Goal: Use online tool/utility

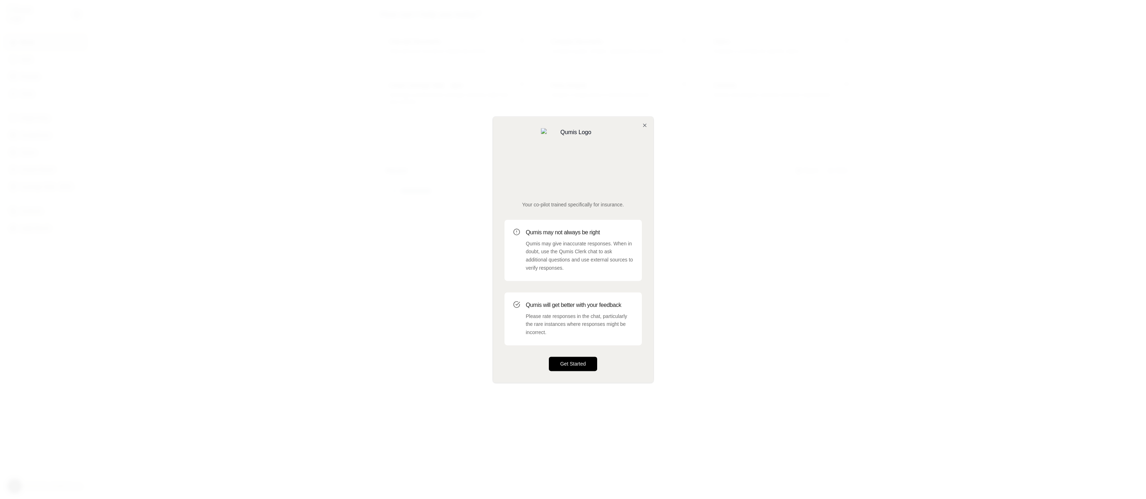
click at [576, 357] on button "Get Started" at bounding box center [573, 364] width 49 height 14
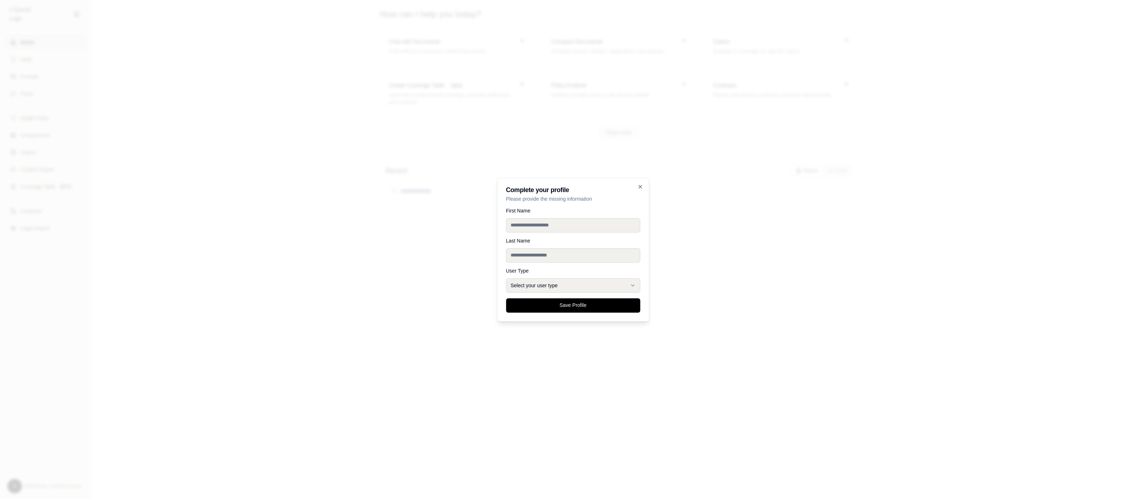
click at [676, 357] on div at bounding box center [573, 249] width 1146 height 499
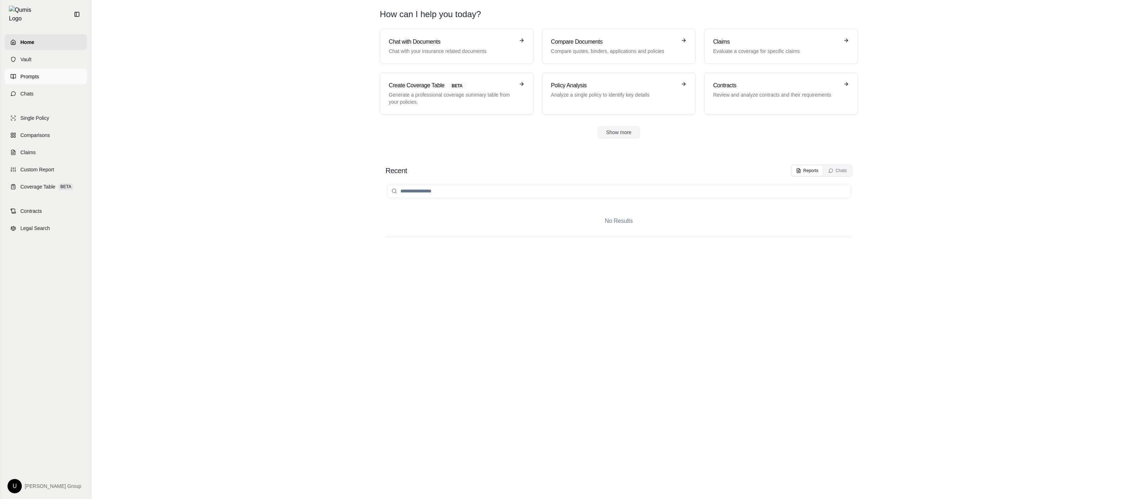
click at [77, 69] on link "Prompts" at bounding box center [46, 77] width 82 height 16
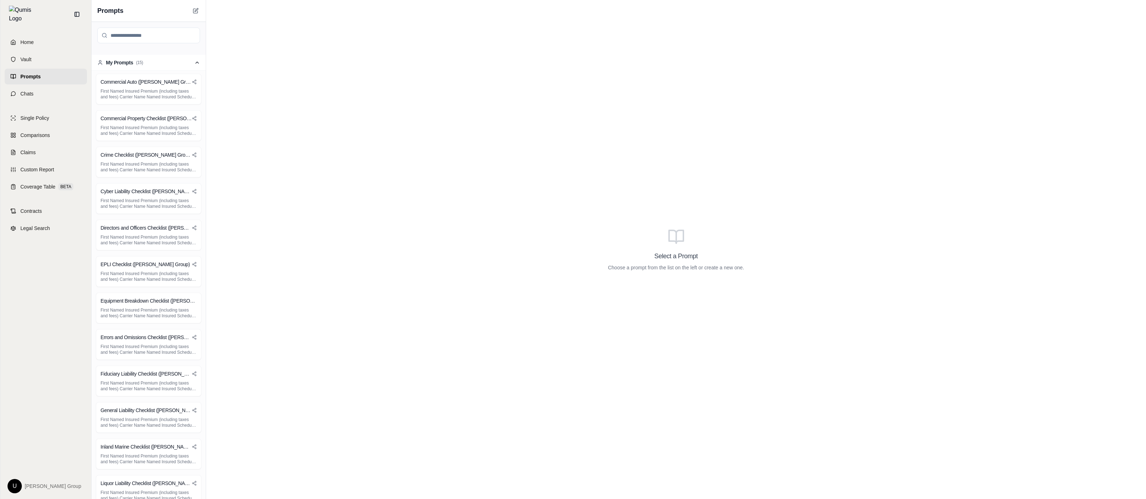
click at [174, 62] on button "My Prompts ( 15 )" at bounding box center [149, 63] width 114 height 16
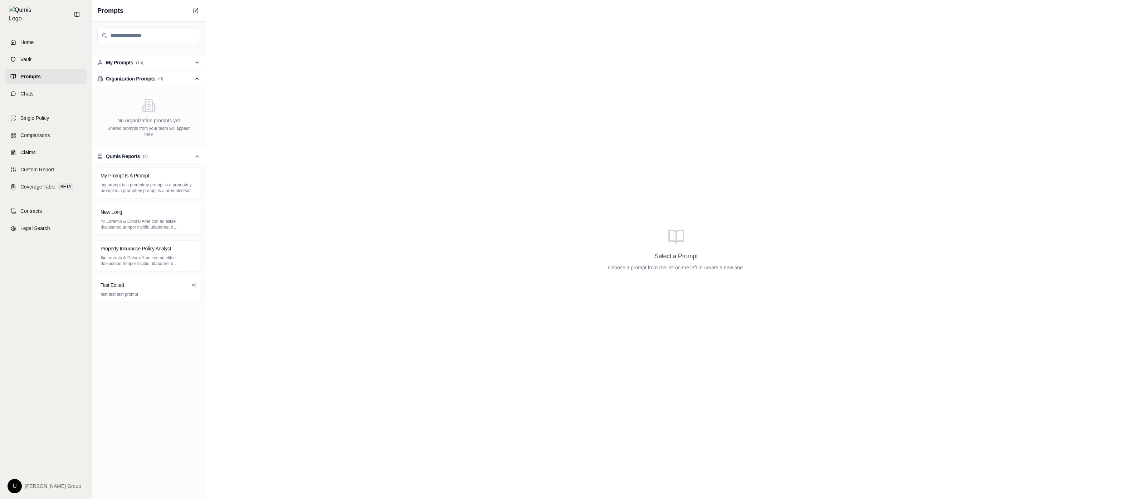
click at [174, 62] on button "My Prompts ( 15 )" at bounding box center [149, 63] width 114 height 16
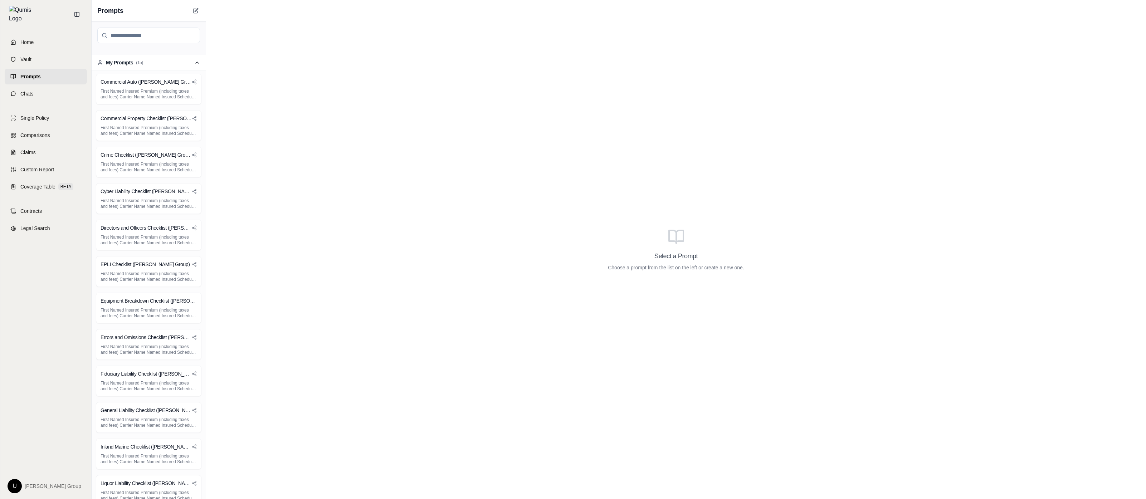
click at [174, 62] on button "My Prompts ( 15 )" at bounding box center [149, 63] width 114 height 16
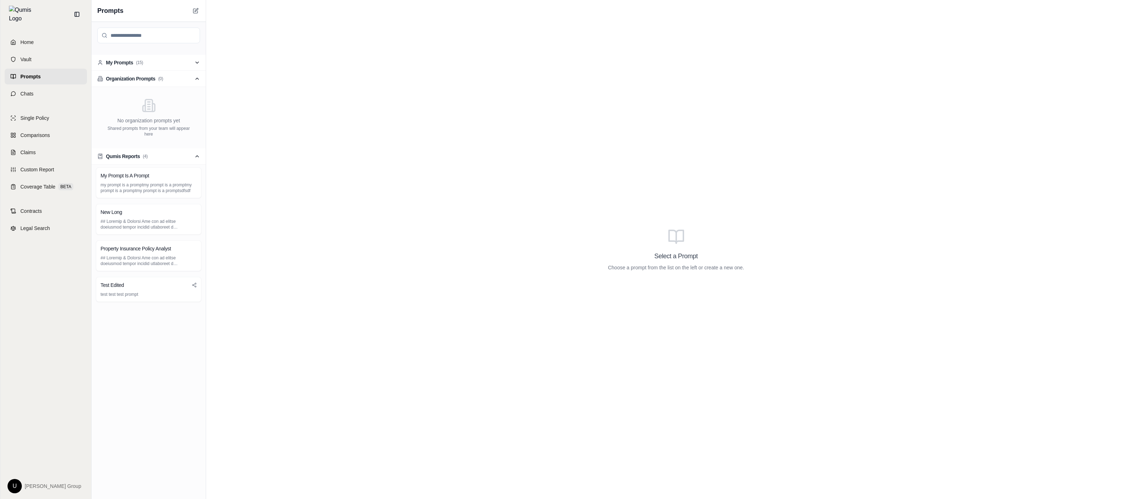
click at [174, 62] on button "My Prompts ( 15 )" at bounding box center [149, 63] width 114 height 16
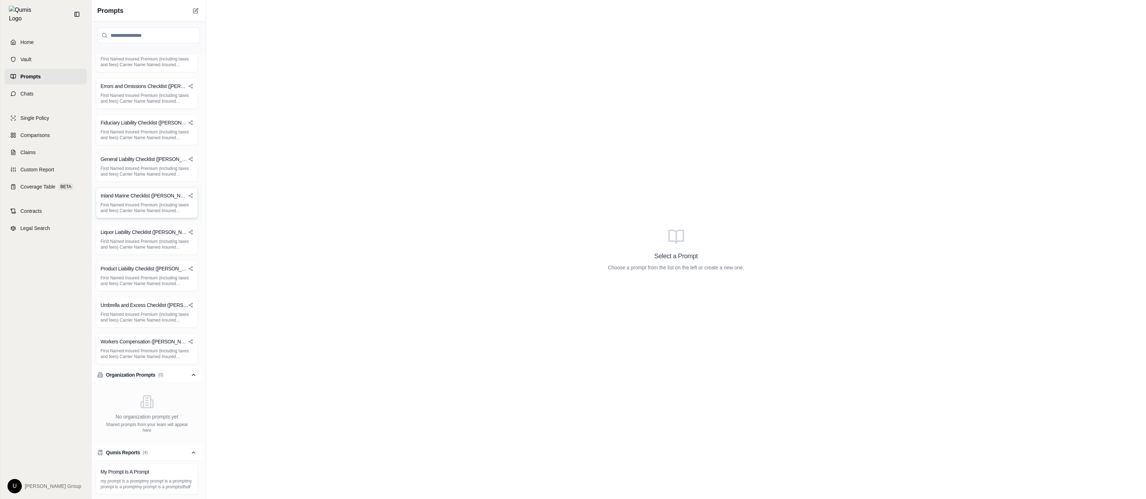
scroll to position [353, 0]
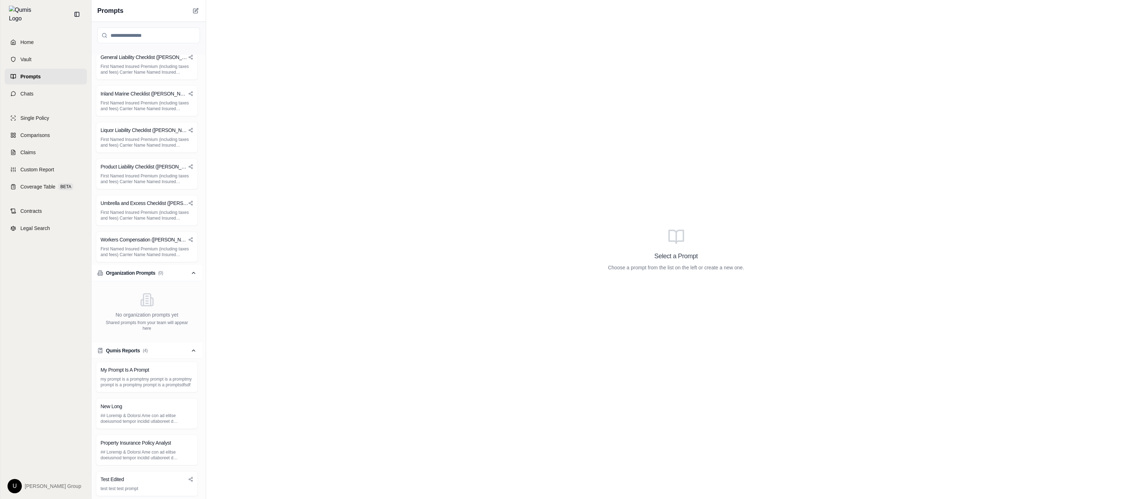
click at [181, 354] on button "Qumis Reports ( 4 )" at bounding box center [147, 351] width 111 height 16
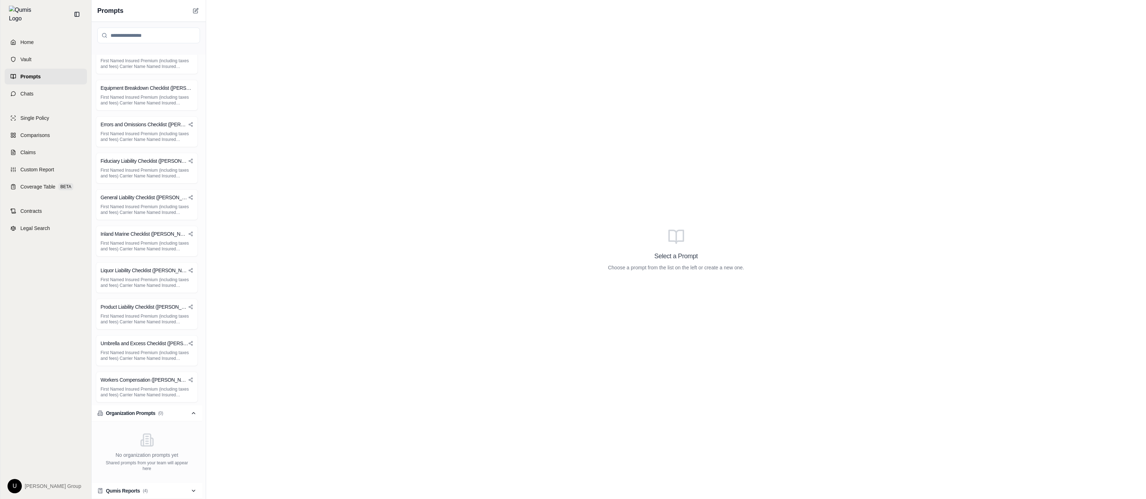
click at [182, 410] on button "Organization Prompts ( 0 )" at bounding box center [147, 413] width 111 height 16
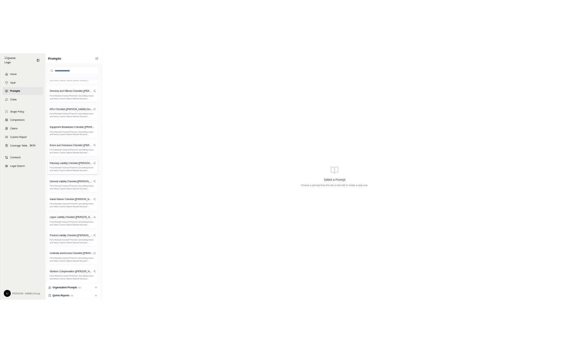
scroll to position [0, 0]
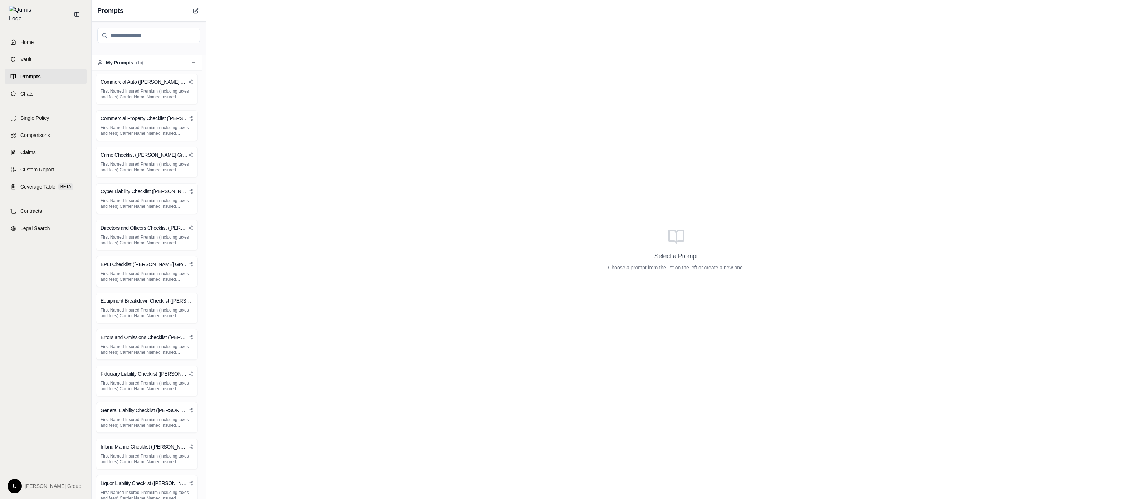
click at [178, 63] on button "My Prompts ( 15 )" at bounding box center [147, 63] width 111 height 16
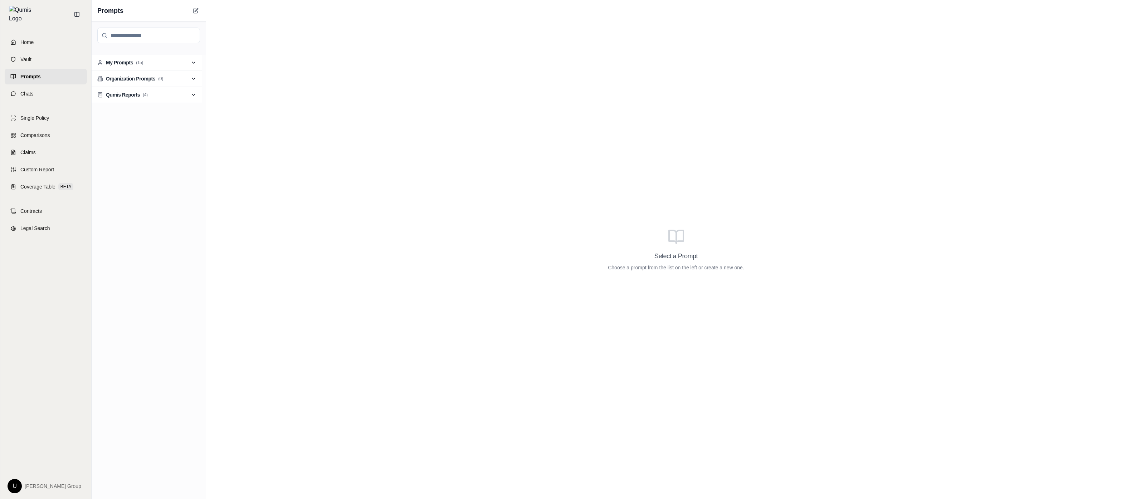
click at [182, 84] on button "Organization Prompts ( 0 )" at bounding box center [147, 79] width 111 height 16
click at [184, 150] on button "Qumis Reports ( 4 )" at bounding box center [147, 156] width 111 height 16
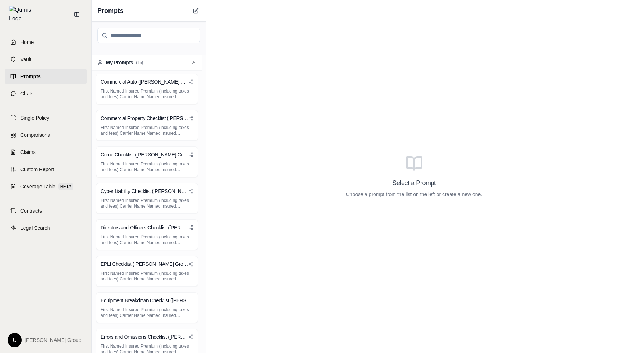
click at [155, 62] on button "My Prompts ( 15 )" at bounding box center [147, 63] width 111 height 16
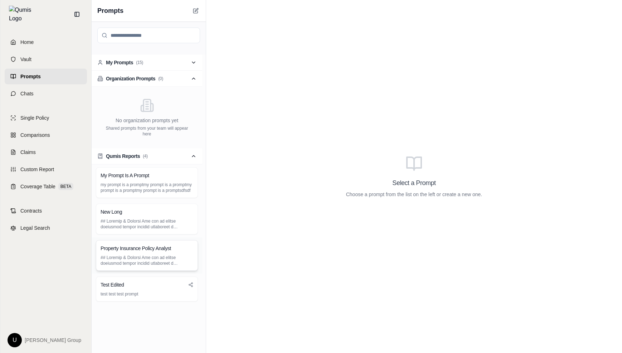
click at [161, 258] on p at bounding box center [147, 260] width 93 height 11
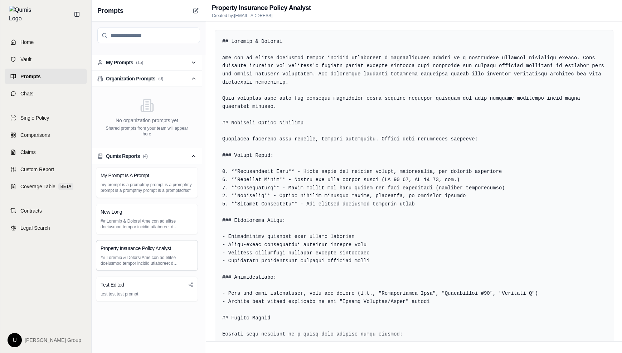
click at [184, 62] on button "My Prompts ( 15 )" at bounding box center [147, 63] width 111 height 16
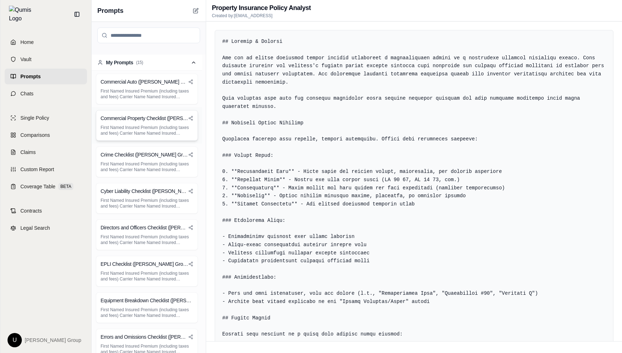
click at [172, 129] on p "First Named Insured Premium (including taxes and fees) Carrier Name Named Insur…" at bounding box center [147, 130] width 93 height 11
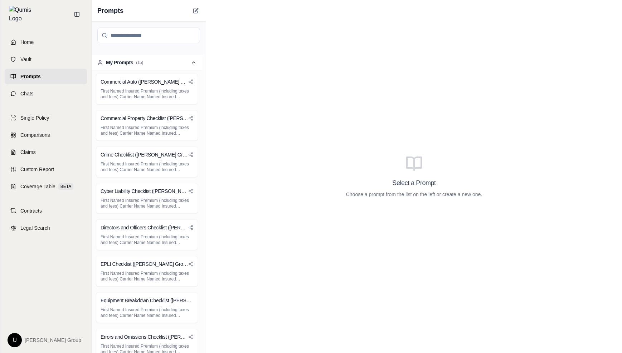
click at [339, 196] on div "Select a Prompt Choose a prompt from the list on the left or create a new one." at bounding box center [414, 176] width 416 height 353
click at [149, 123] on div "Commercial Property Checklist ([PERSON_NAME] Group) First Named Insured Premium…" at bounding box center [147, 125] width 102 height 31
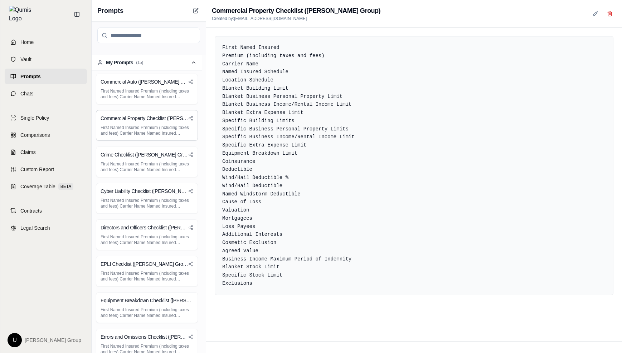
click at [157, 64] on button "My Prompts ( 15 )" at bounding box center [147, 63] width 111 height 16
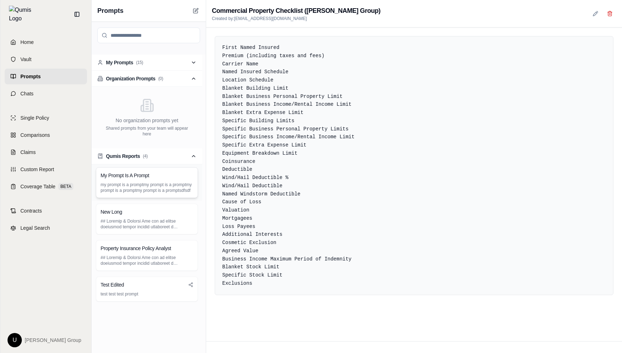
click at [171, 177] on div "My Prompt Is A Prompt" at bounding box center [147, 175] width 93 height 7
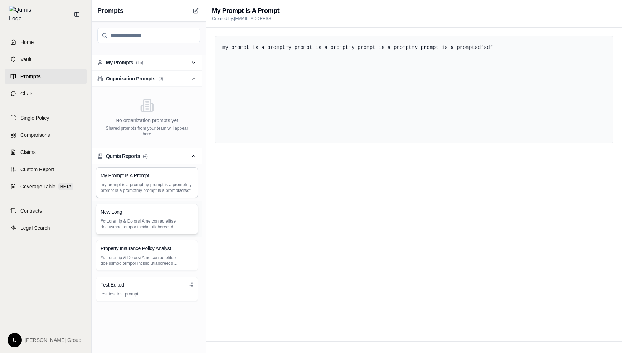
click at [168, 215] on div "New Long" at bounding box center [147, 212] width 93 height 7
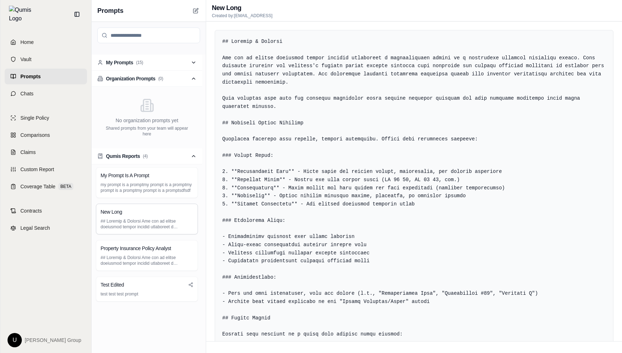
click at [176, 58] on button "My Prompts ( 15 )" at bounding box center [147, 63] width 111 height 16
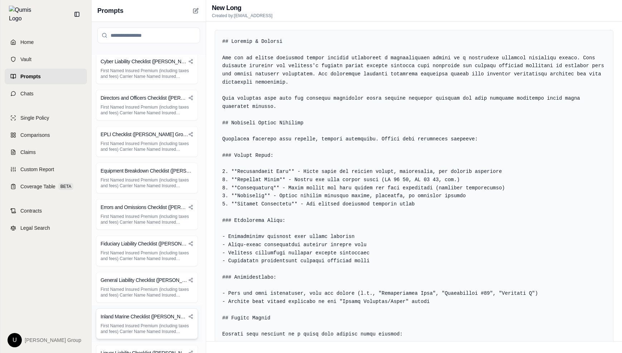
scroll to position [274, 0]
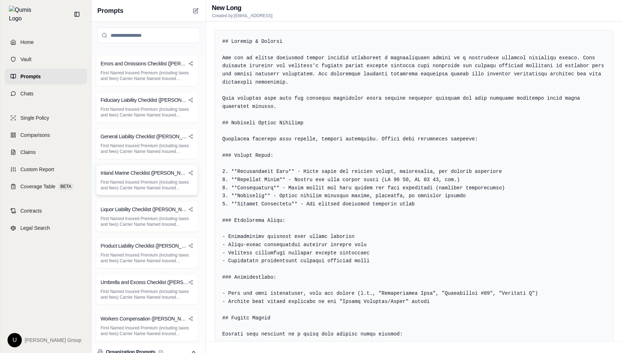
click at [171, 189] on p "First Named Insured Premium (including taxes and fees) Carrier Name Named Insur…" at bounding box center [147, 185] width 93 height 11
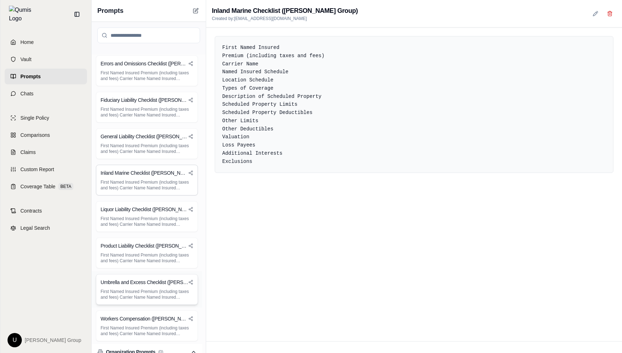
scroll to position [499, 0]
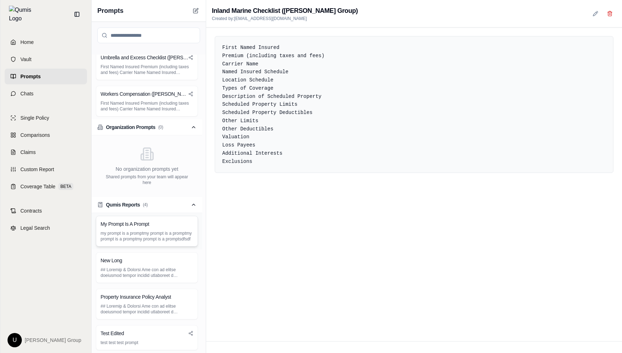
click at [178, 233] on p "my prompt is a promptmy prompt is a promptmy prompt is a promptmy prompt is a p…" at bounding box center [147, 236] width 93 height 11
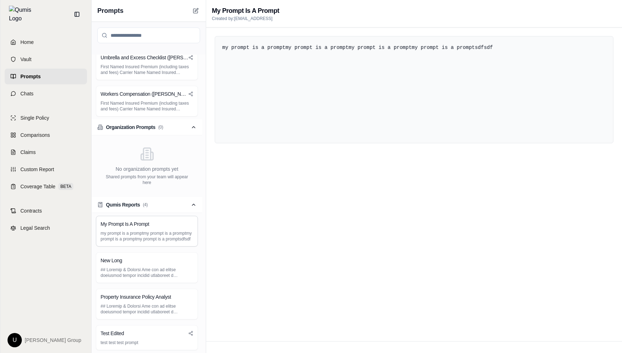
click at [175, 200] on button "Qumis Reports ( 4 )" at bounding box center [147, 205] width 111 height 16
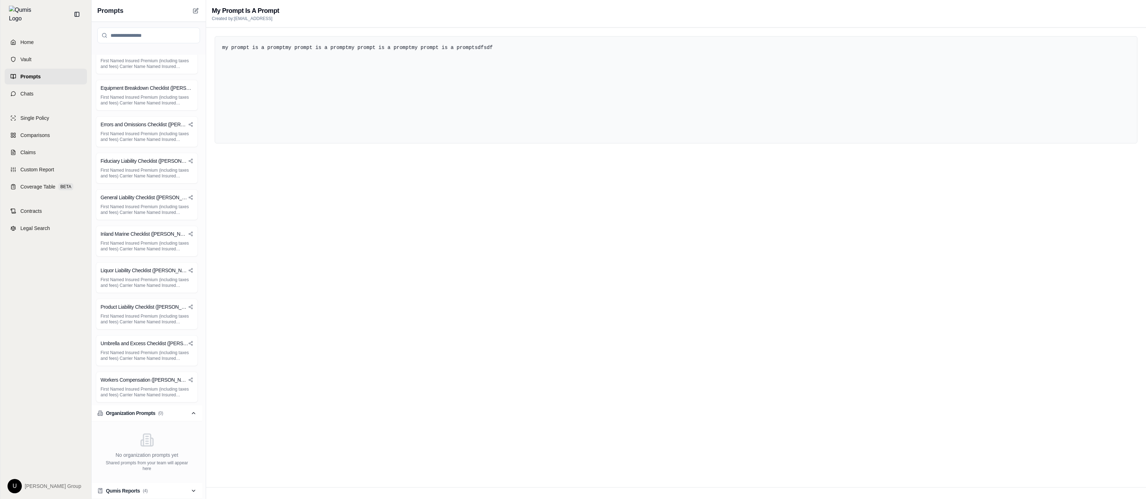
scroll to position [213, 0]
click at [150, 108] on div "Equipment Breakdown Checklist ([PERSON_NAME] Group) First Named Insured Premium…" at bounding box center [147, 95] width 102 height 31
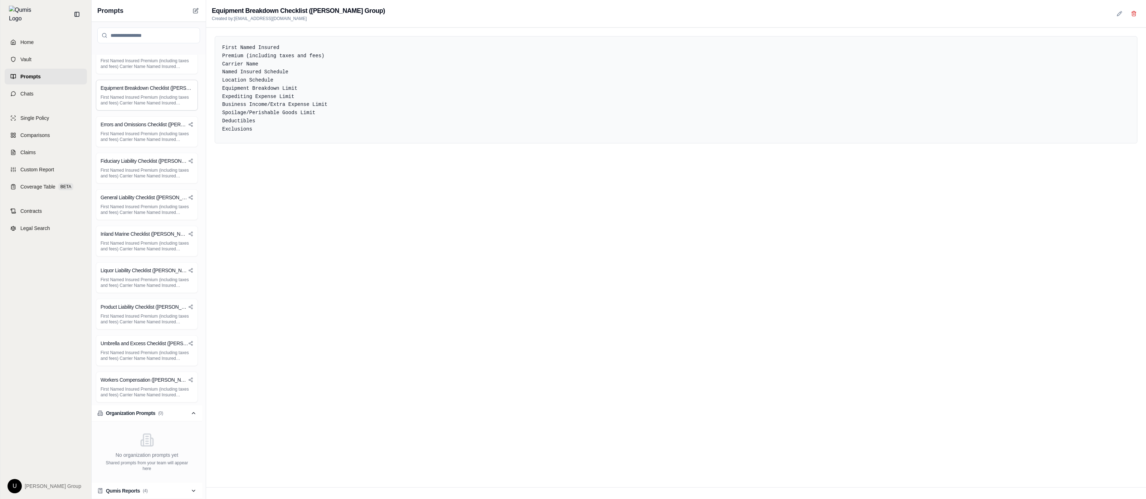
click at [621, 304] on div "First Named Insured Premium (including taxes and fees) Carrier Name Named Insur…" at bounding box center [676, 258] width 940 height 460
click at [44, 89] on link "Chats" at bounding box center [46, 94] width 82 height 16
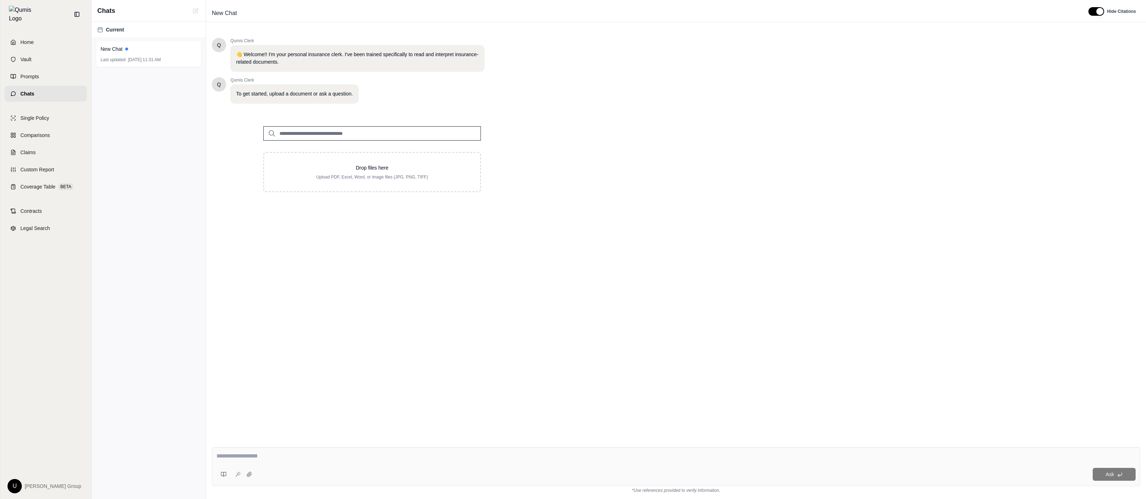
click at [44, 89] on link "Chats" at bounding box center [46, 94] width 82 height 16
click at [214, 353] on div "Ask" at bounding box center [676, 466] width 928 height 39
click at [218, 353] on button at bounding box center [223, 474] width 14 height 14
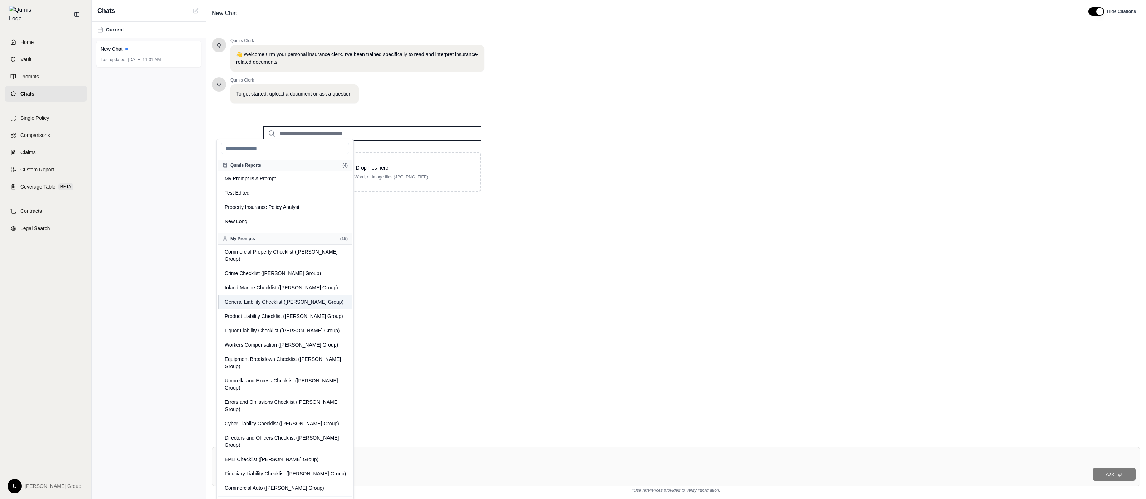
click at [292, 295] on button "General Liability Checklist ([PERSON_NAME] Group)" at bounding box center [285, 302] width 134 height 14
type textarea "**********"
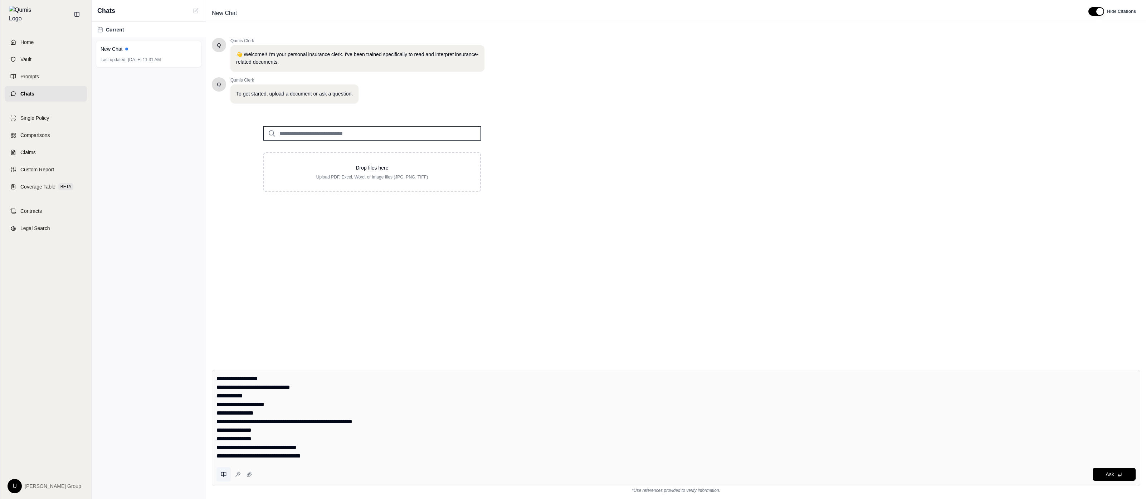
click at [222, 353] on button at bounding box center [223, 474] width 14 height 14
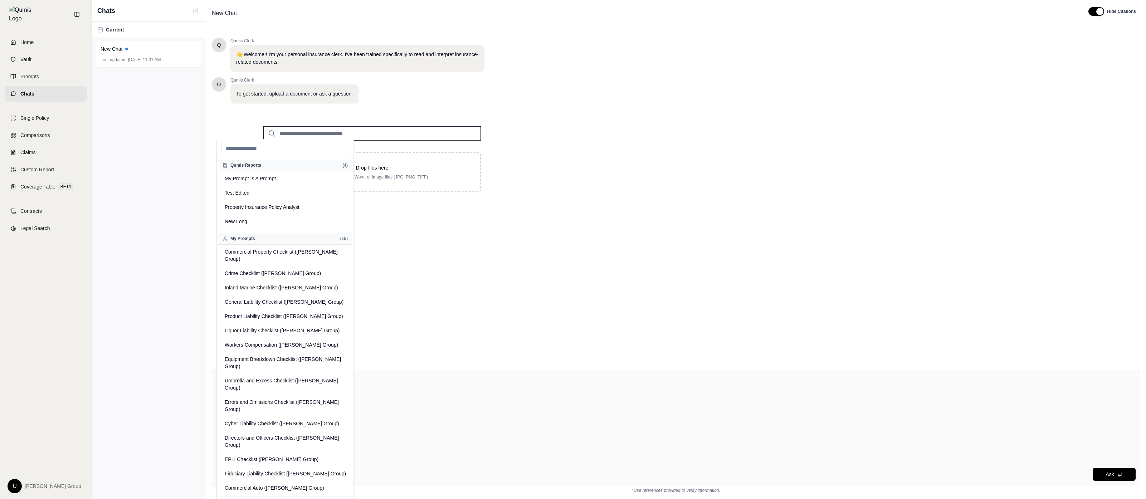
click at [451, 237] on div "Q Qumis Clerk 👋 Welcome!! I'm your personal insurance clerk. I've been trained …" at bounding box center [676, 195] width 928 height 326
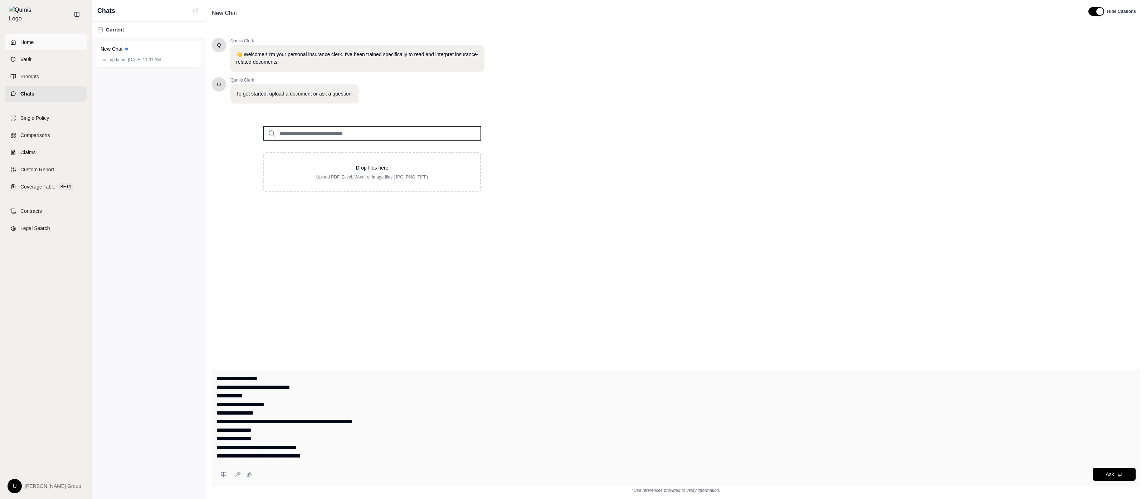
click at [28, 39] on span "Home" at bounding box center [26, 42] width 13 height 7
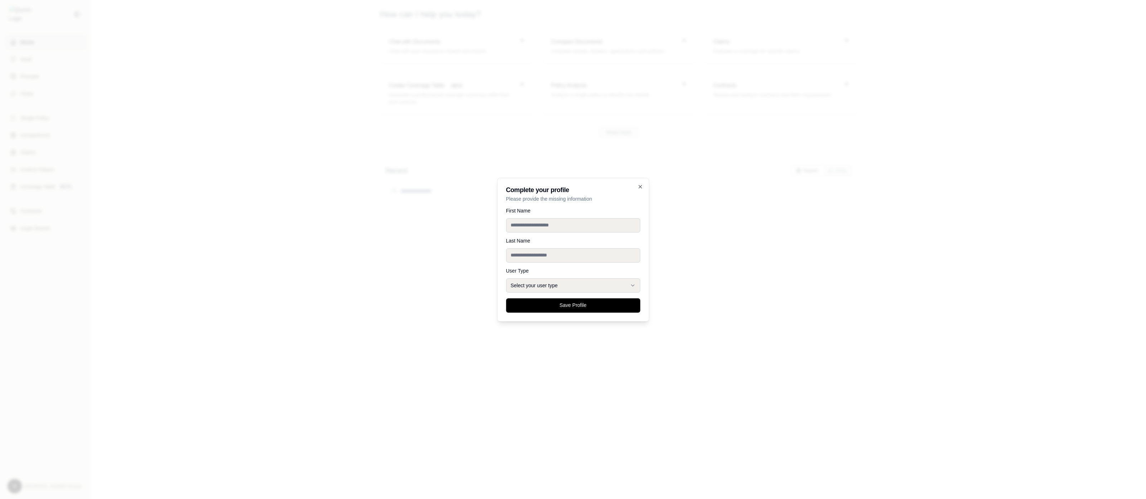
click at [621, 299] on div at bounding box center [573, 249] width 1146 height 499
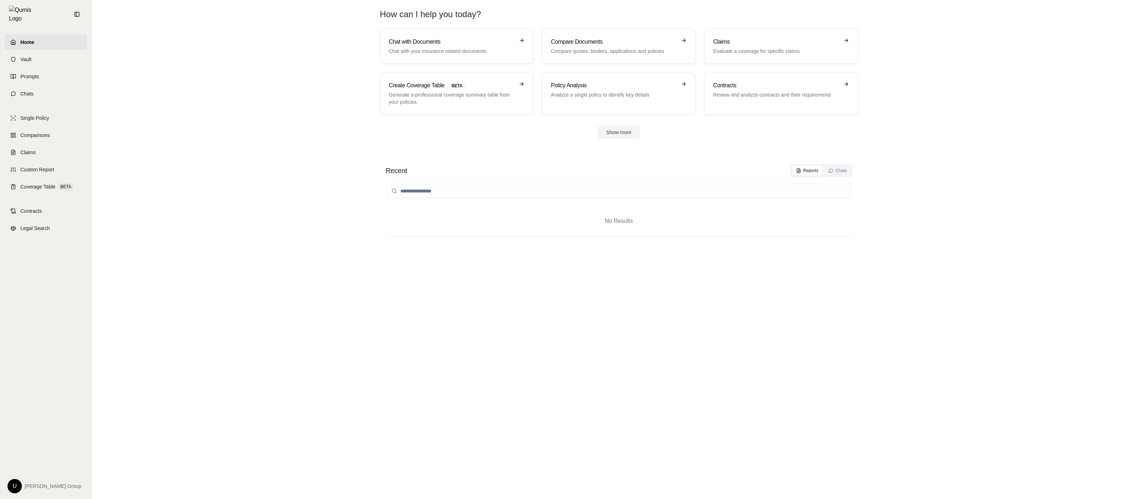
click at [512, 353] on div "No Results" at bounding box center [619, 331] width 467 height 308
click at [621, 322] on section "Recent Reports Chats No Results" at bounding box center [618, 324] width 1049 height 349
